Goal: Task Accomplishment & Management: Manage account settings

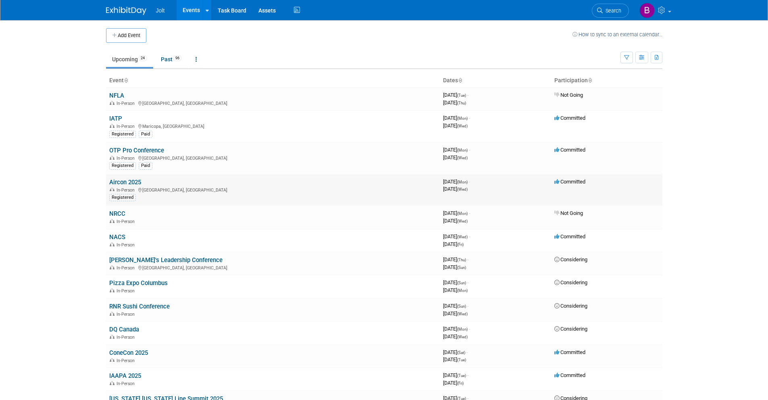
click at [137, 183] on link "Aircon 2025" at bounding box center [125, 182] width 32 height 7
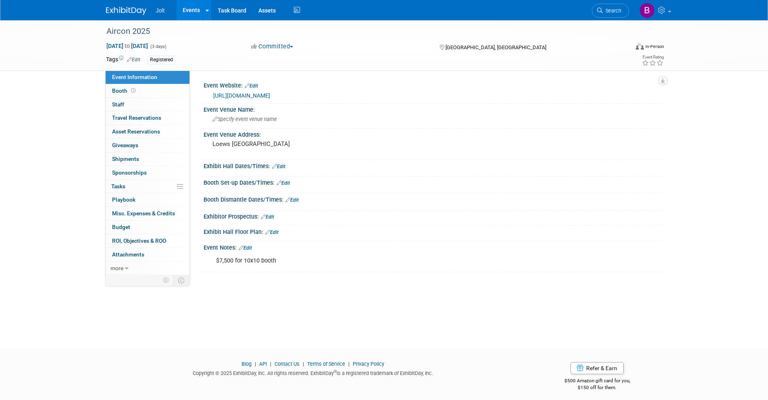
click at [249, 250] on div "Event Notes: Edit $7,500 for 10x10 booth X" at bounding box center [431, 256] width 462 height 31
click at [250, 248] on link "Edit" at bounding box center [245, 248] width 13 height 6
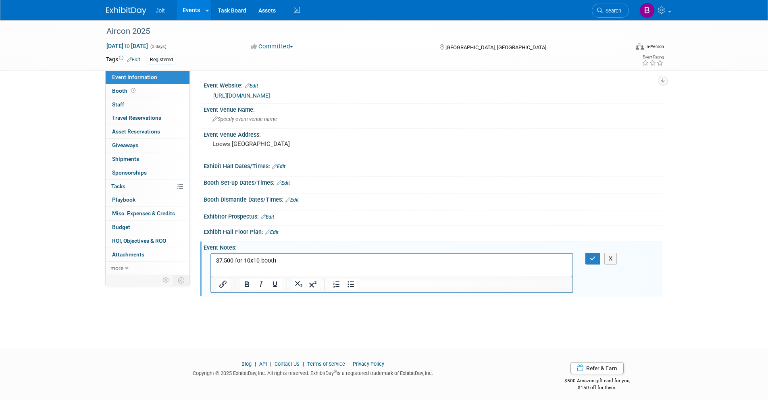
click at [282, 264] on p "$7,500 for 10x10 booth" at bounding box center [392, 261] width 352 height 8
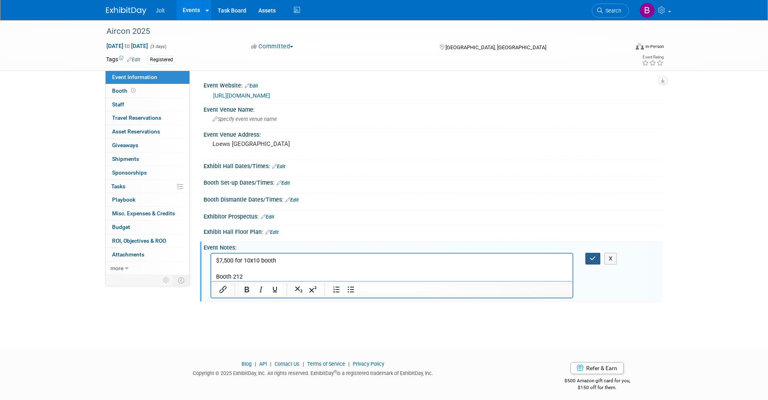
click at [592, 258] on icon "button" at bounding box center [593, 259] width 6 height 6
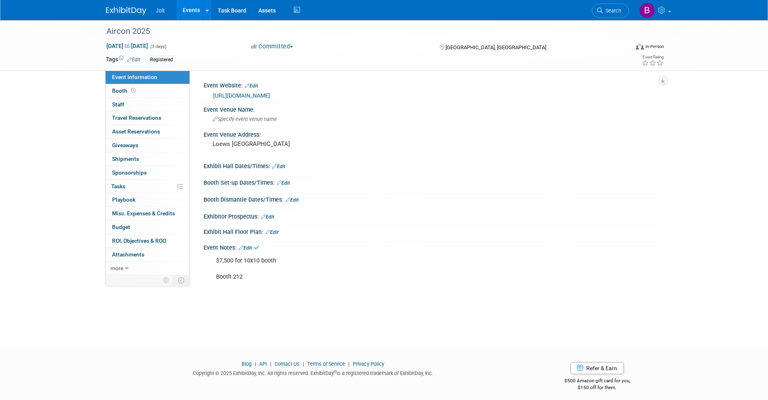
click at [134, 14] on img at bounding box center [126, 11] width 40 height 8
